Goal: Information Seeking & Learning: Find specific fact

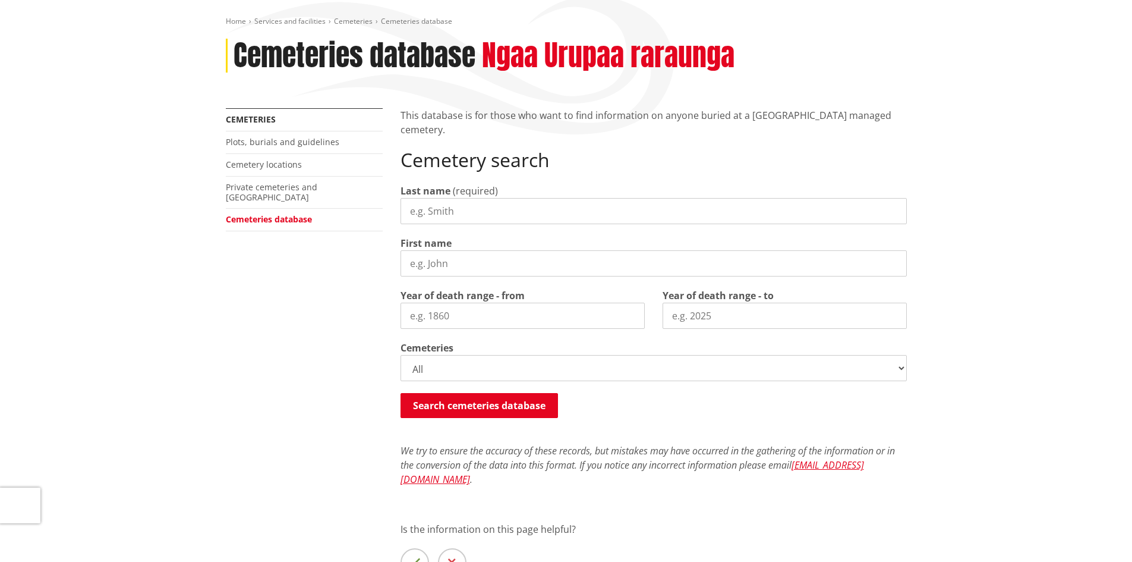
scroll to position [178, 0]
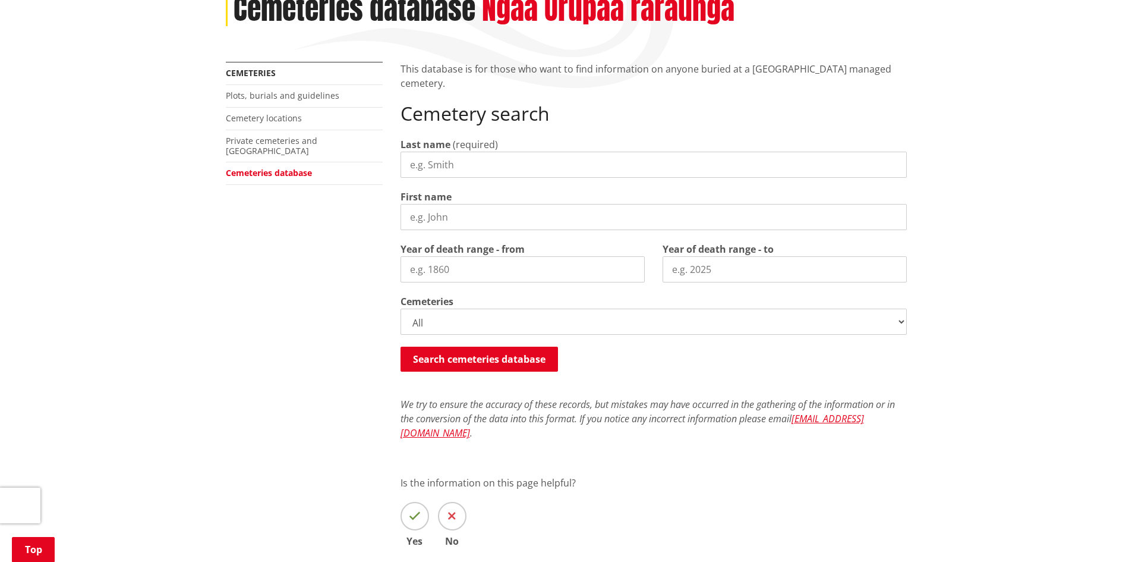
click at [474, 162] on input "Last name" at bounding box center [654, 165] width 506 height 26
type input "Thomson"
click at [483, 216] on input "First name" at bounding box center [654, 217] width 506 height 26
type input "Margaret"
click at [485, 270] on input "Year of death range - from" at bounding box center [523, 269] width 244 height 26
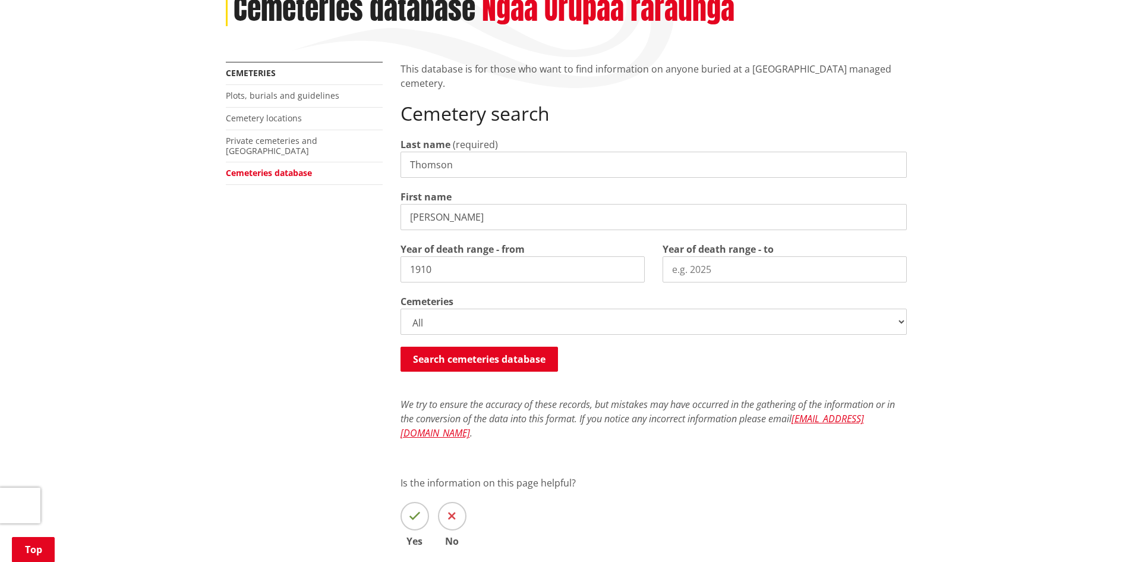
type input "1910"
click at [730, 269] on input "Year of death range - to" at bounding box center [785, 269] width 244 height 26
type input "1920"
click at [419, 267] on input "1910" at bounding box center [523, 269] width 244 height 26
type input "2010"
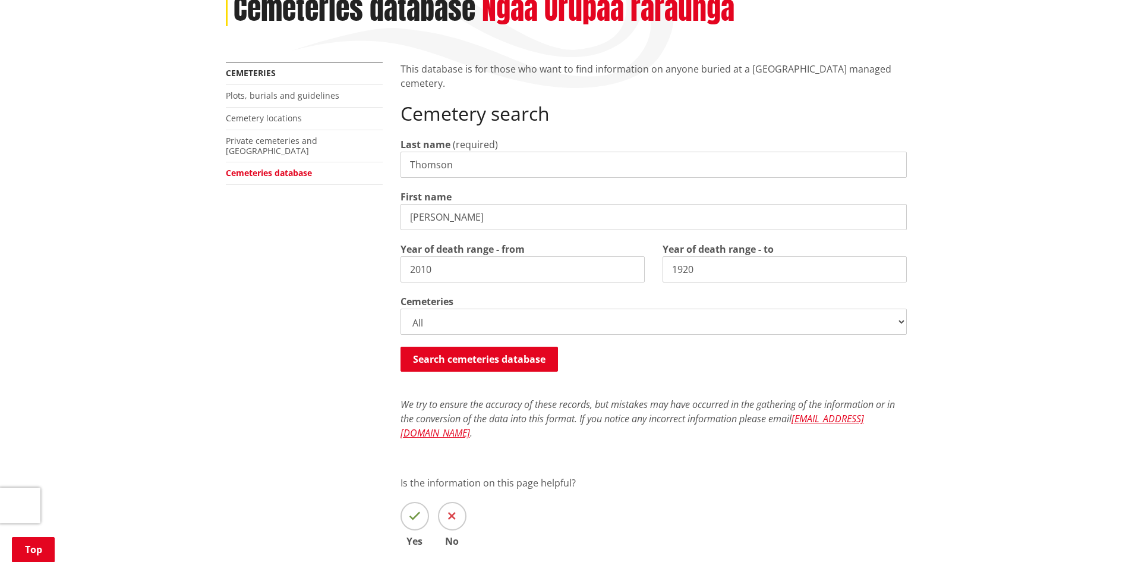
drag, startPoint x: 682, startPoint y: 266, endPoint x: 683, endPoint y: 258, distance: 8.3
click at [683, 266] on input "1920" at bounding box center [785, 269] width 244 height 26
type input "2020"
click at [528, 354] on button "Search cemeteries database" at bounding box center [479, 358] width 157 height 25
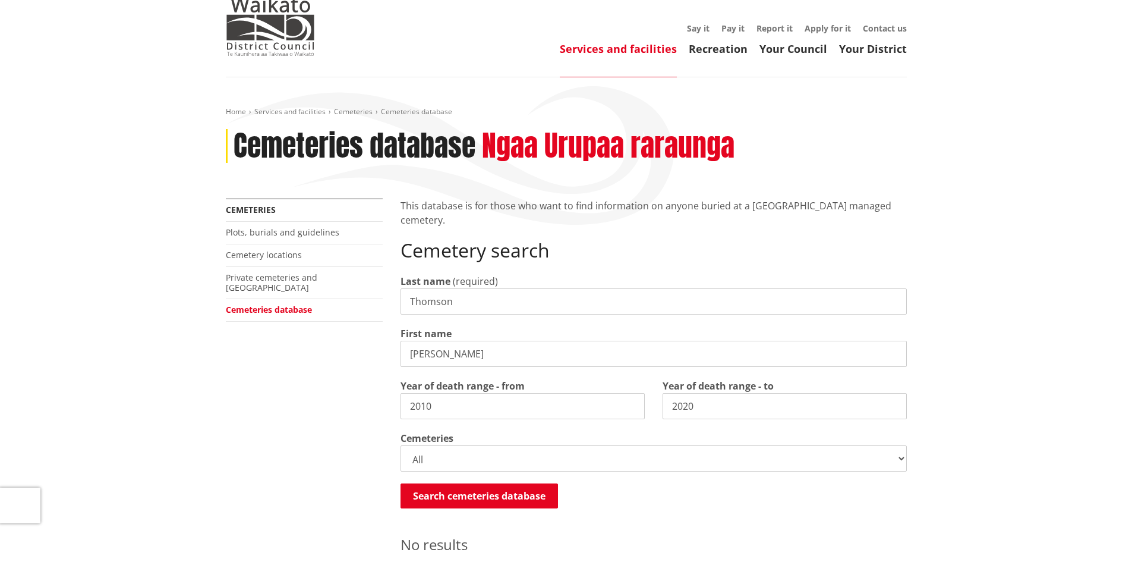
scroll to position [40, 0]
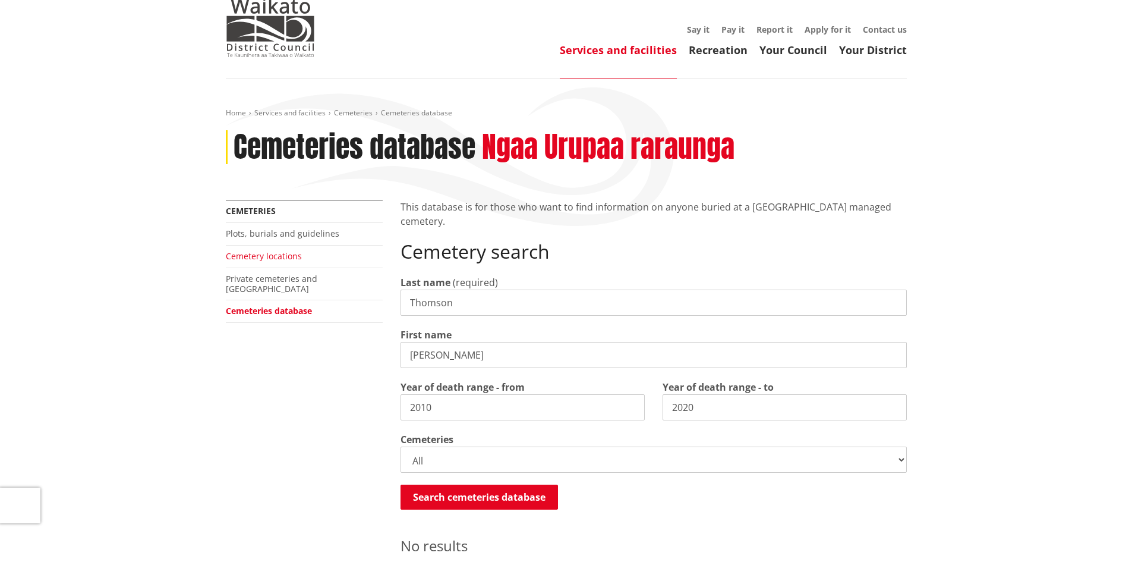
click at [286, 256] on link "Cemetery locations" at bounding box center [264, 255] width 76 height 11
